Goal: Information Seeking & Learning: Find specific fact

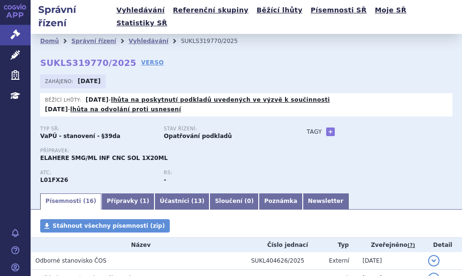
scroll to position [76, 0]
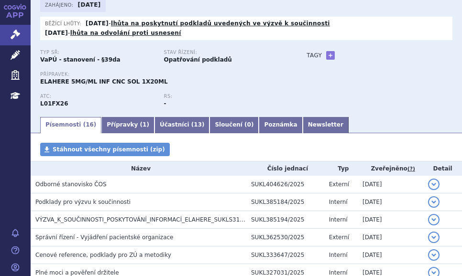
click at [75, 117] on link "Písemnosti ( 16 )" at bounding box center [70, 125] width 61 height 16
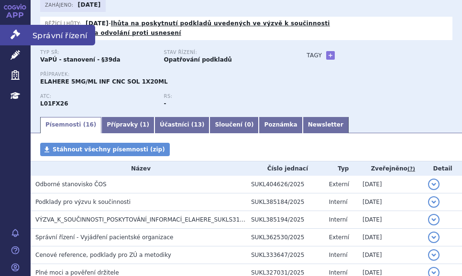
click at [22, 36] on link "Správní řízení" at bounding box center [15, 35] width 31 height 20
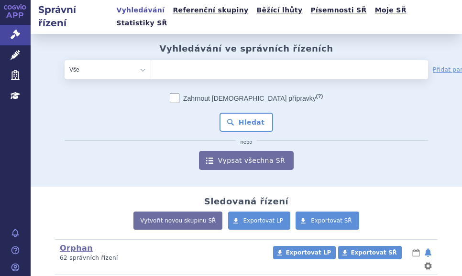
click at [157, 60] on ul at bounding box center [260, 67] width 219 height 15
click at [151, 60] on select at bounding box center [151, 69] width 0 height 19
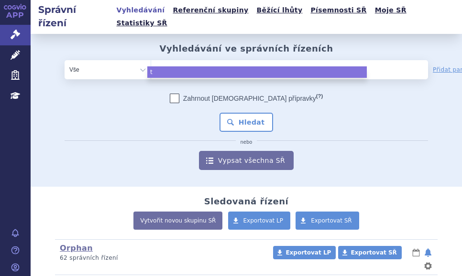
type input "tav"
type input "tavn"
type input "tavne"
type input "tavneo"
type input "tavneos"
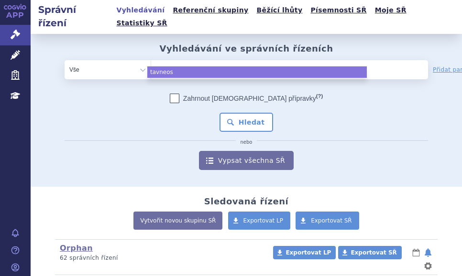
select select "tavneos"
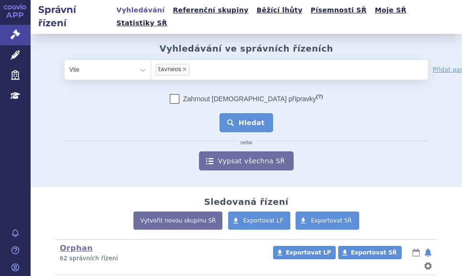
click at [238, 113] on button "Hledat" at bounding box center [246, 122] width 54 height 19
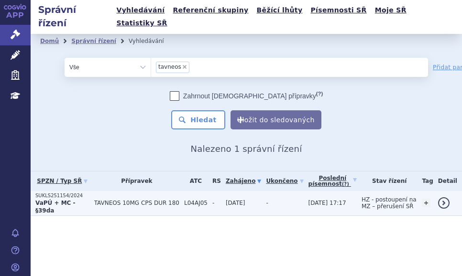
click at [99, 191] on td "TAVNEOS 10MG CPS DUR 180" at bounding box center [134, 203] width 90 height 25
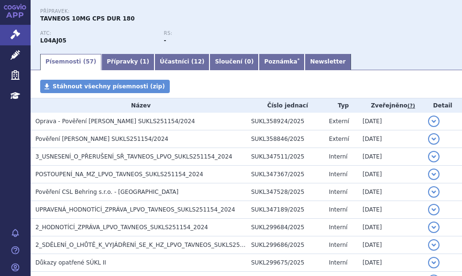
scroll to position [122, 0]
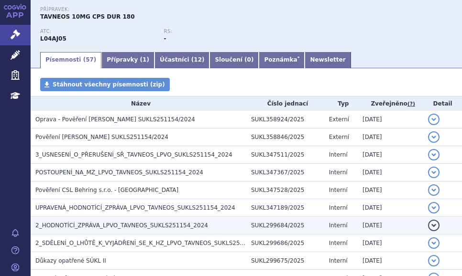
click at [177, 217] on td "2_HODNOTÍCÍ_ZPRÁVA_LPVO_TAVNEOS_SUKLS251154_2024" at bounding box center [139, 226] width 216 height 18
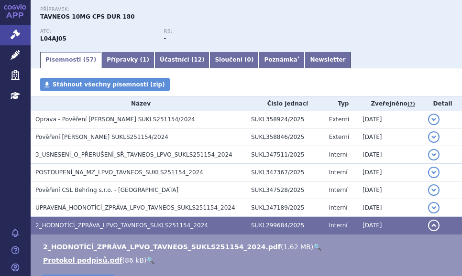
click at [313, 243] on link "🔍" at bounding box center [317, 247] width 8 height 8
